Goal: Transaction & Acquisition: Obtain resource

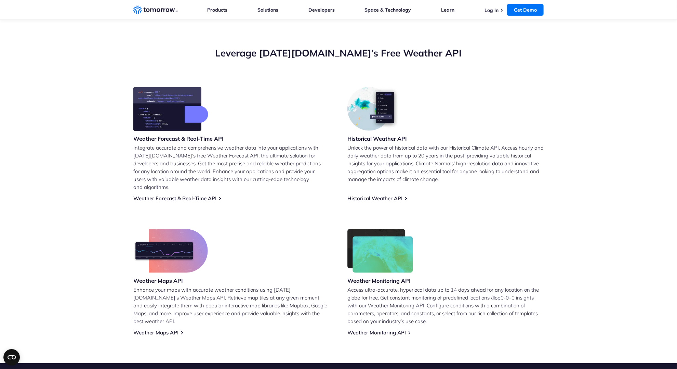
scroll to position [274, 0]
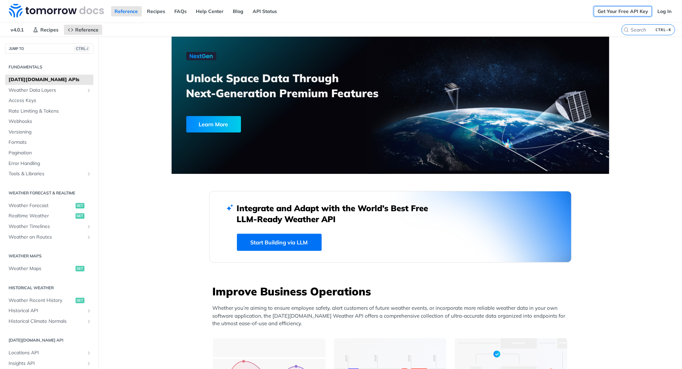
click at [612, 11] on link "Get Your Free API Key" at bounding box center [623, 11] width 58 height 10
click at [623, 13] on link "Get Your Free API Key" at bounding box center [623, 11] width 58 height 10
click at [660, 13] on link "Log In" at bounding box center [665, 11] width 22 height 10
